Goal: Task Accomplishment & Management: Use online tool/utility

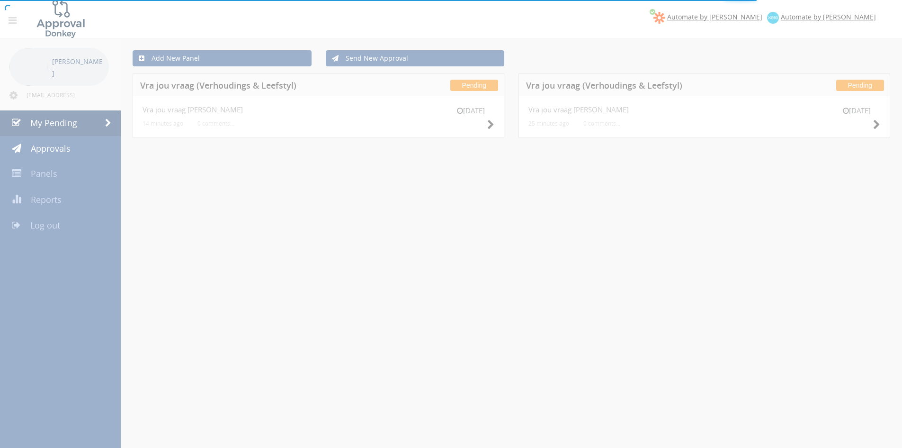
click at [875, 127] on div at bounding box center [451, 224] width 902 height 448
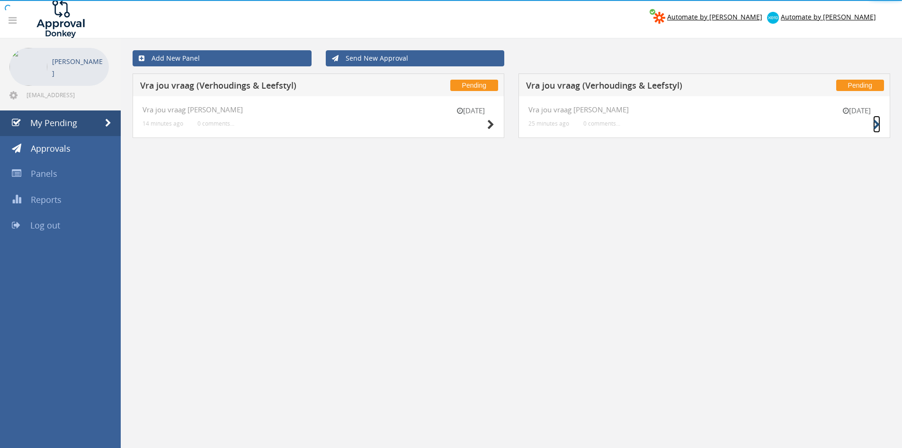
click at [877, 125] on icon at bounding box center [876, 125] width 7 height 10
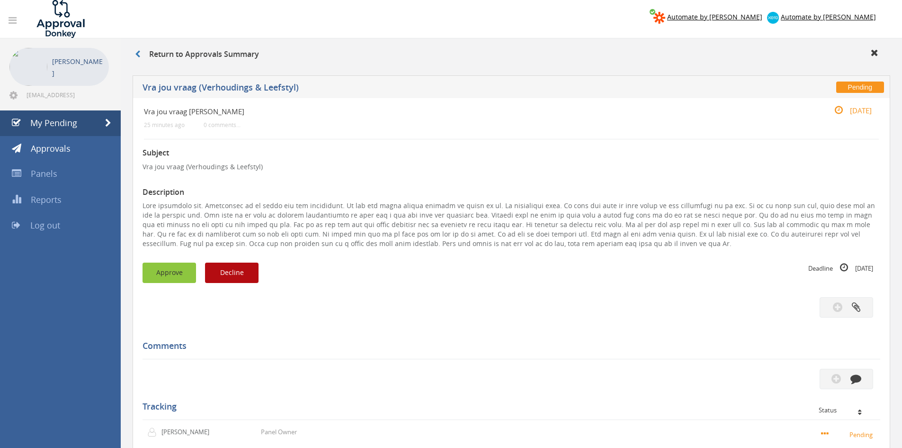
click at [153, 267] on button "Approve" at bounding box center [170, 272] width 54 height 20
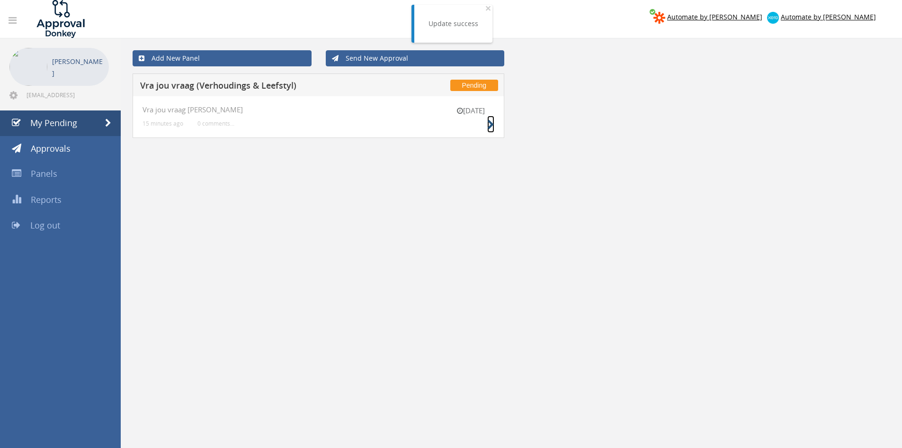
click at [491, 120] on icon at bounding box center [490, 125] width 7 height 10
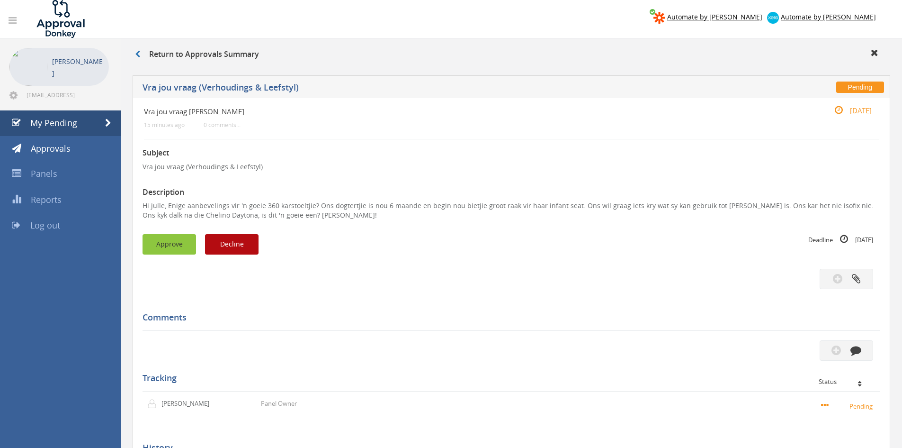
click at [169, 243] on button "Approve" at bounding box center [170, 244] width 54 height 20
